Goal: Task Accomplishment & Management: Manage account settings

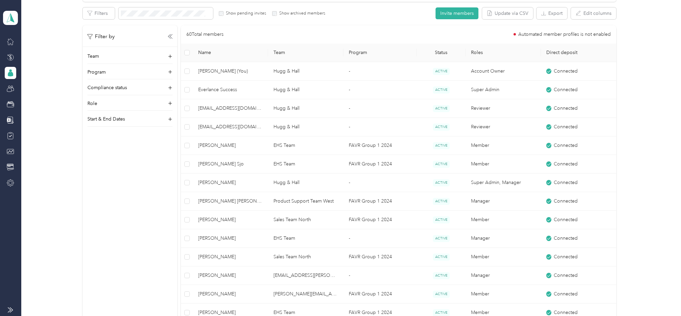
scroll to position [13, 0]
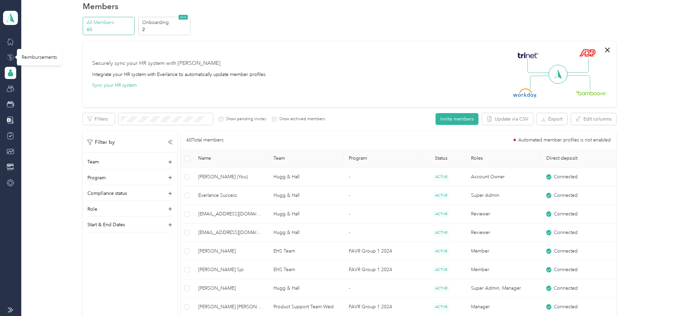
click at [8, 56] on icon at bounding box center [10, 57] width 7 height 7
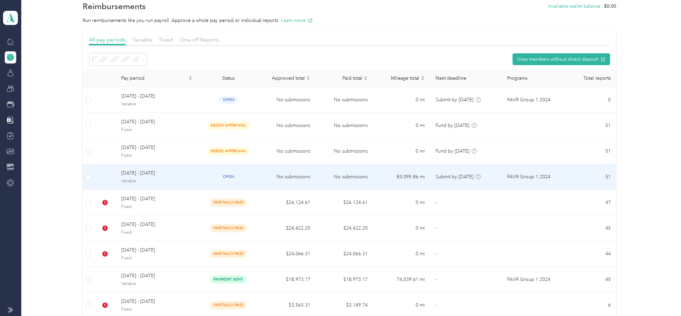
click at [144, 174] on span "[DATE] - [DATE]" at bounding box center [156, 173] width 71 height 7
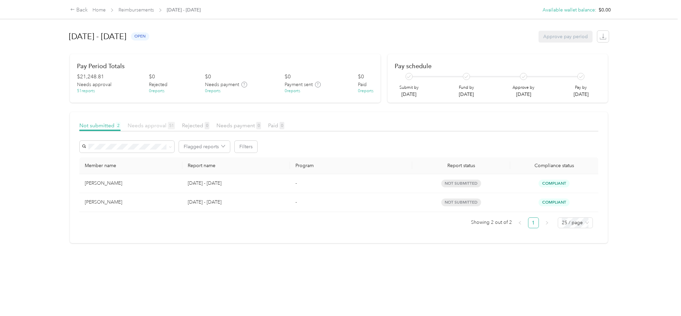
click at [149, 124] on span "Needs approval 51" at bounding box center [151, 125] width 47 height 6
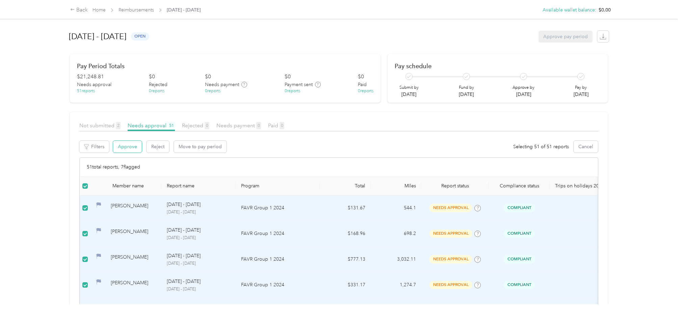
click at [124, 145] on button "Approve" at bounding box center [127, 147] width 29 height 12
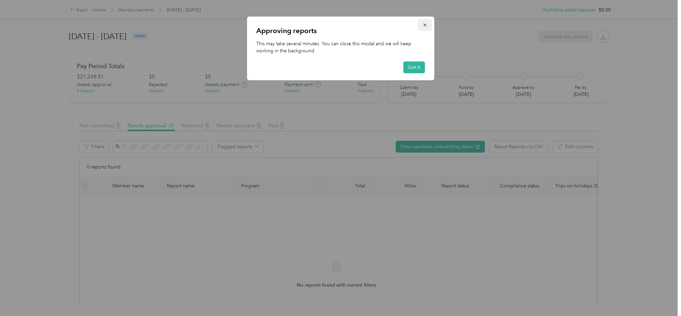
click at [425, 23] on icon "button" at bounding box center [424, 25] width 5 height 5
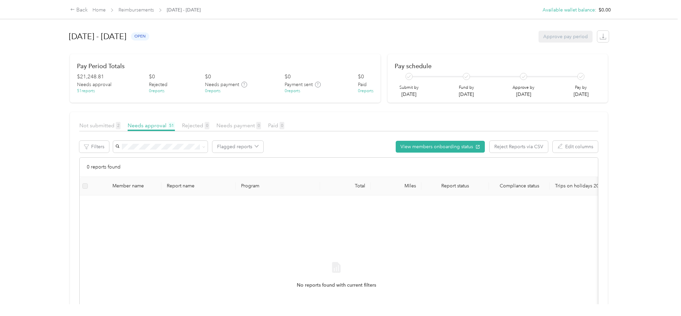
click at [41, 158] on div "Back Home Reimbursements [DATE] - [DATE] Available wallet balance : $0.00 Avail…" at bounding box center [339, 158] width 678 height 316
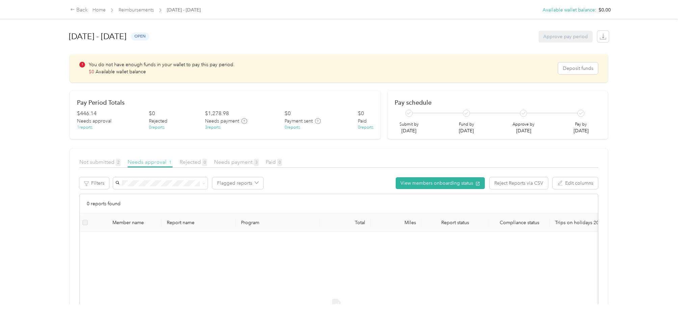
click at [156, 163] on span "Needs approval 1" at bounding box center [150, 162] width 45 height 6
click at [98, 158] on div "Not submitted 2" at bounding box center [99, 162] width 41 height 8
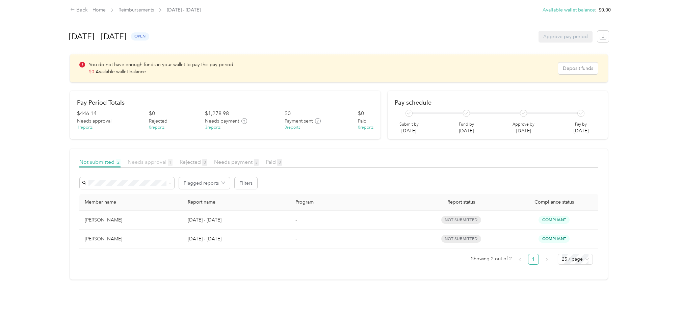
click at [134, 161] on span "Needs approval 1" at bounding box center [150, 162] width 45 height 6
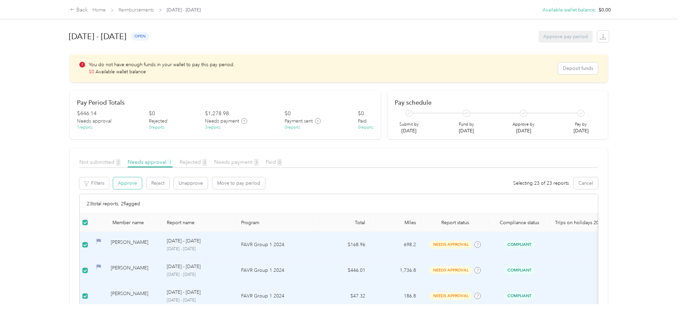
click at [125, 184] on button "Approve" at bounding box center [127, 183] width 29 height 12
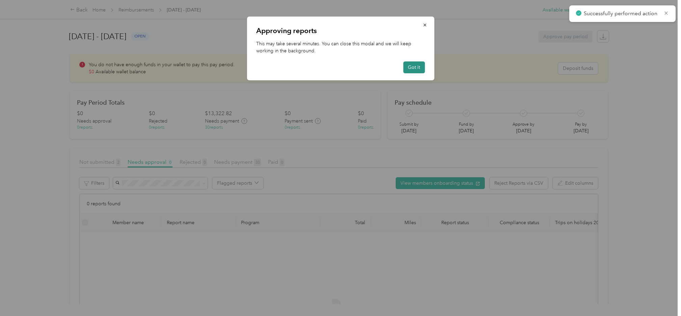
click at [413, 67] on button "Got it" at bounding box center [414, 67] width 22 height 12
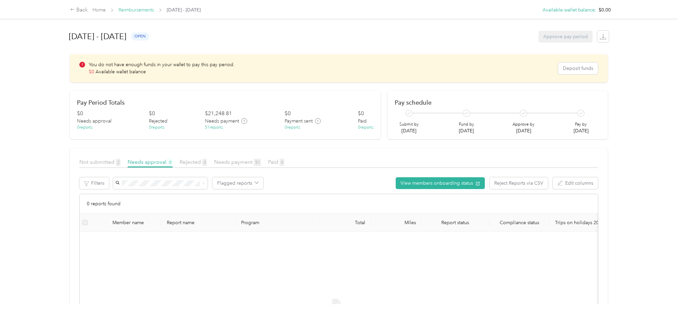
click at [132, 8] on link "Reimbursements" at bounding box center [136, 10] width 35 height 6
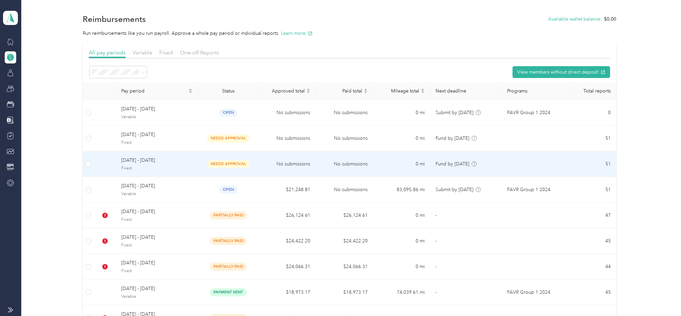
click at [135, 160] on span "[DATE] - [DATE]" at bounding box center [156, 160] width 71 height 7
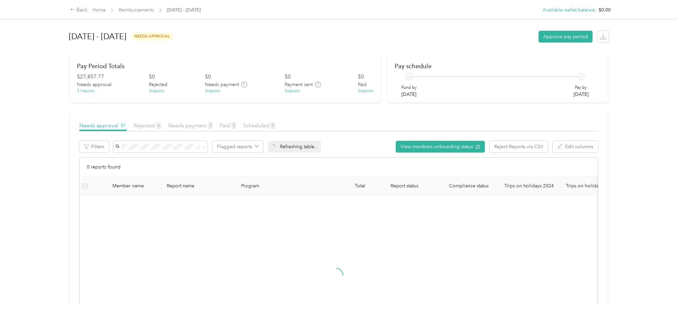
click at [51, 207] on div "Back Home Reimbursements [DATE] - [DATE] Available wallet balance : $0.00 Avail…" at bounding box center [339, 158] width 678 height 316
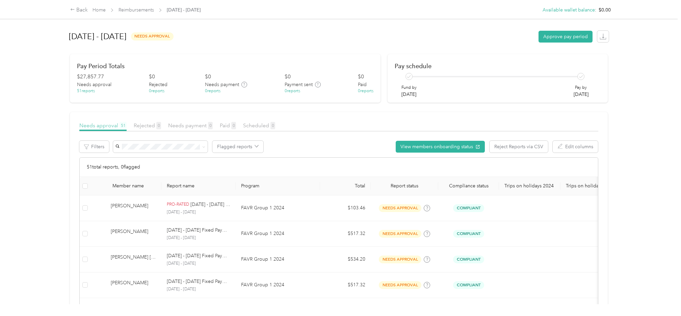
click at [92, 125] on span "Needs approval 51" at bounding box center [102, 125] width 47 height 6
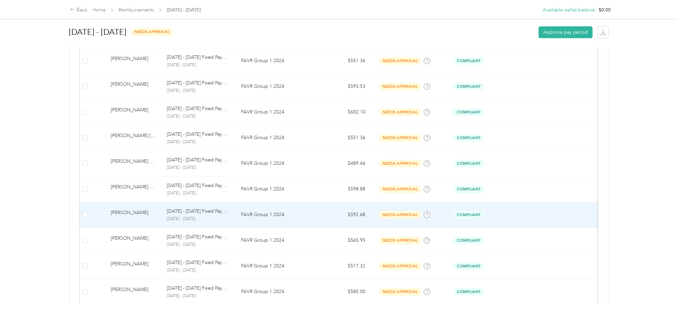
scroll to position [579, 0]
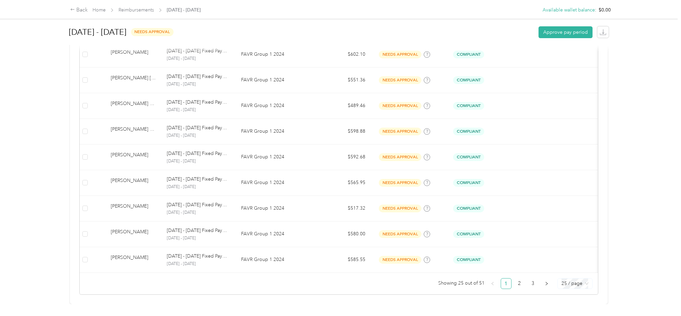
click at [568, 280] on span "25 / page" at bounding box center [575, 284] width 27 height 10
click at [575, 266] on div "100 / page" at bounding box center [575, 269] width 24 height 7
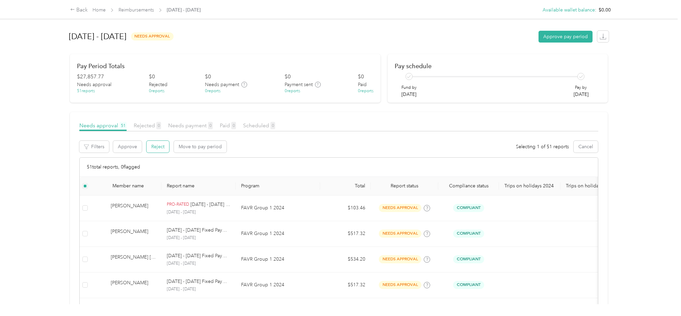
click at [160, 147] on button "Reject" at bounding box center [158, 147] width 23 height 12
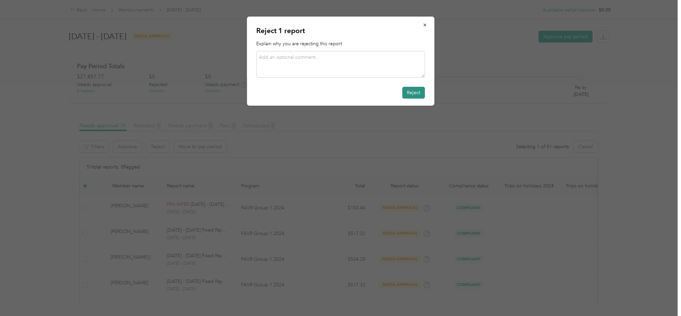
click at [419, 91] on button "Reject" at bounding box center [413, 93] width 23 height 12
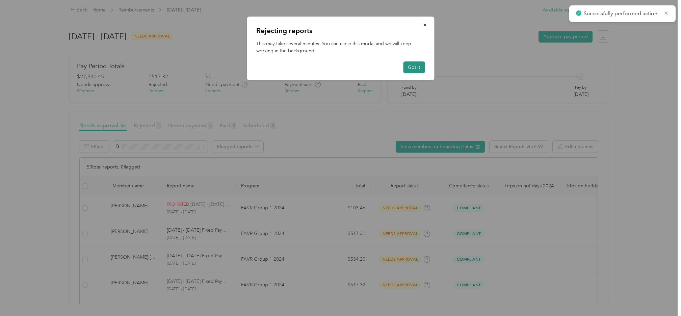
click at [417, 69] on button "Got it" at bounding box center [414, 67] width 22 height 12
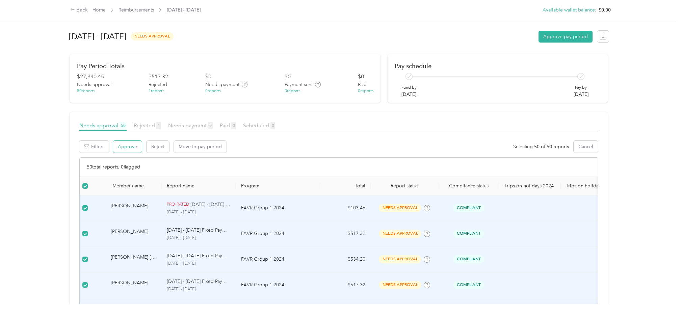
click at [130, 146] on button "Approve" at bounding box center [127, 147] width 29 height 12
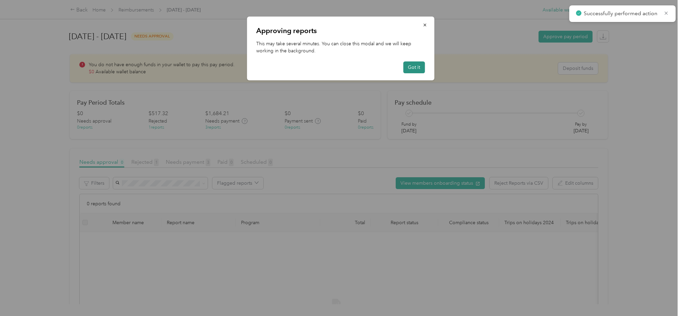
click at [410, 64] on button "Got it" at bounding box center [414, 67] width 22 height 12
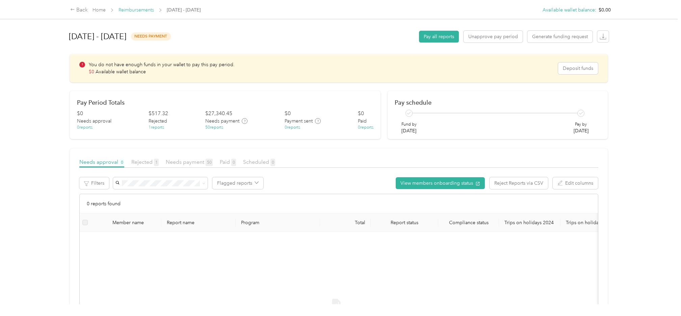
click at [139, 11] on link "Reimbursements" at bounding box center [136, 10] width 35 height 6
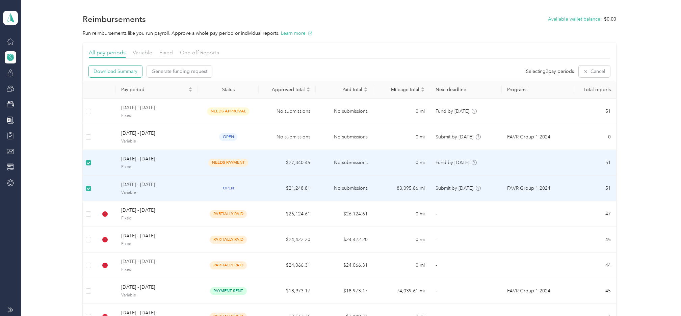
click at [117, 69] on span "Download Summary" at bounding box center [116, 71] width 44 height 7
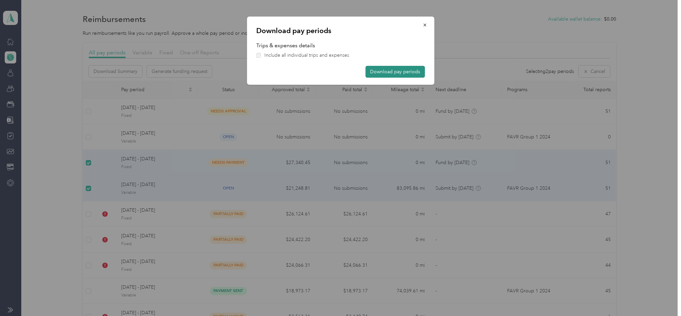
click at [378, 70] on button "Download pay periods" at bounding box center [394, 72] width 59 height 12
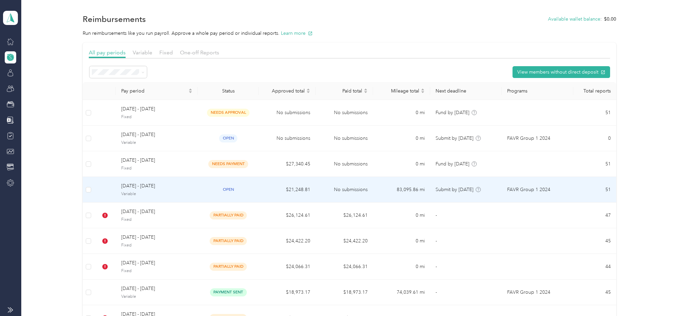
click at [137, 188] on span "[DATE] - [DATE]" at bounding box center [156, 185] width 71 height 7
